Goal: Task Accomplishment & Management: Use online tool/utility

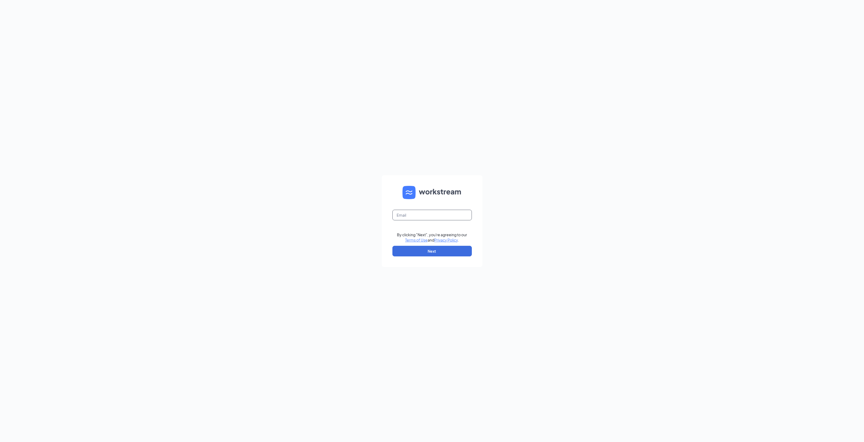
click at [425, 211] on input "text" at bounding box center [432, 215] width 79 height 11
type input "[EMAIL_ADDRESS][DOMAIN_NAME]"
click at [437, 251] on button "Next" at bounding box center [432, 251] width 79 height 11
click at [441, 246] on button "Sign In" at bounding box center [432, 248] width 79 height 11
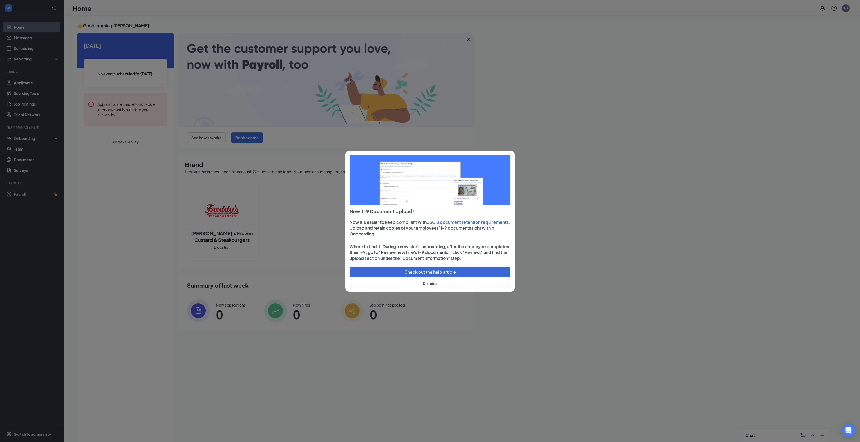
click at [28, 95] on div at bounding box center [430, 221] width 860 height 442
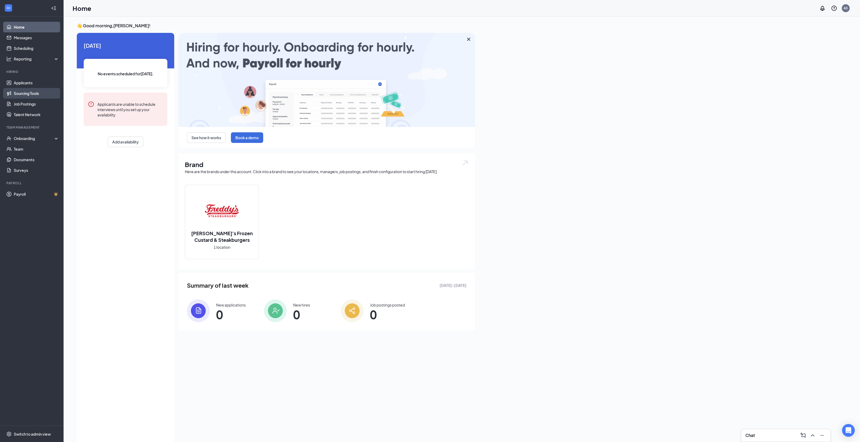
click at [32, 94] on link "Sourcing Tools" at bounding box center [36, 93] width 45 height 11
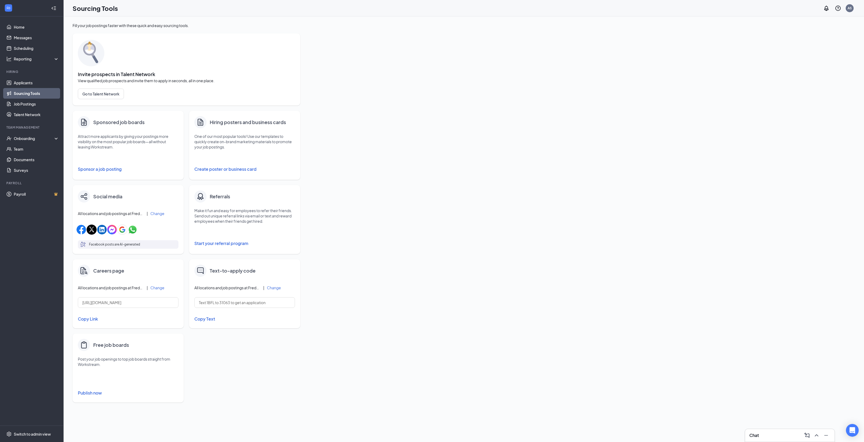
click at [14, 88] on link "Sourcing Tools" at bounding box center [36, 93] width 45 height 11
click at [24, 99] on link "Job Postings" at bounding box center [36, 104] width 45 height 11
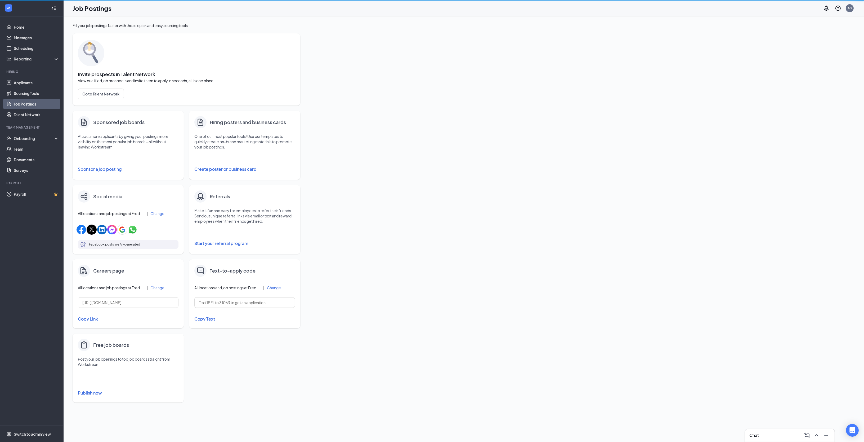
click at [23, 102] on link "Job Postings" at bounding box center [36, 104] width 45 height 11
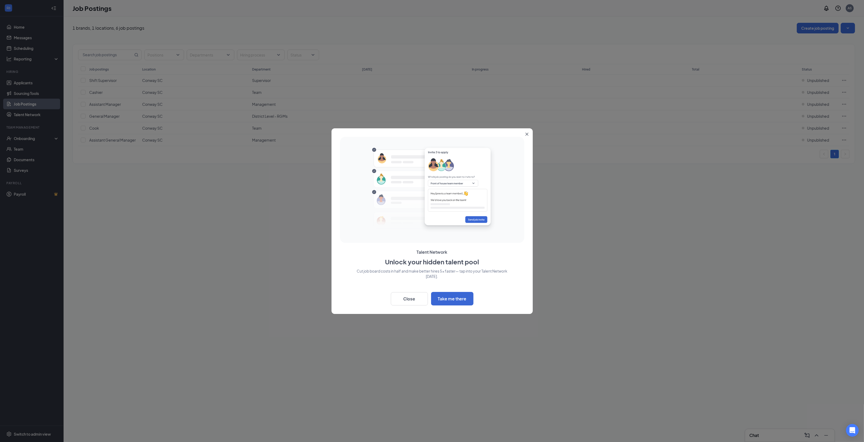
click at [404, 305] on div "Talent Network Unlock your hidden talent pool Cut job board costs in half and m…" at bounding box center [432, 220] width 201 height 185
click at [407, 302] on button "Close" at bounding box center [409, 298] width 37 height 13
